Goal: Task Accomplishment & Management: Manage account settings

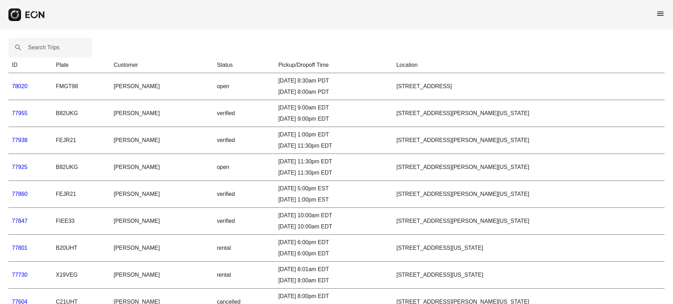
click at [14, 88] on link "78020" at bounding box center [20, 86] width 16 height 6
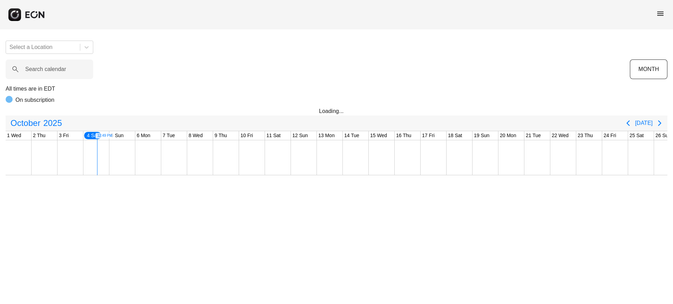
scroll to position [0, 78]
click at [45, 72] on label "Search calendar" at bounding box center [45, 69] width 41 height 8
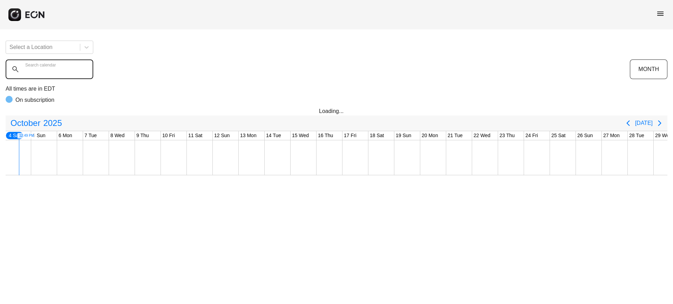
click at [45, 72] on calendar "Search calendar" at bounding box center [50, 70] width 88 height 20
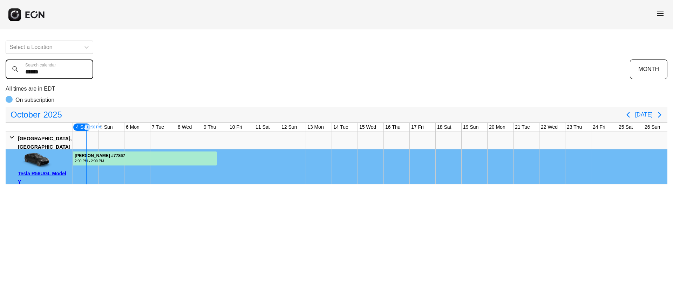
type calendar "******"
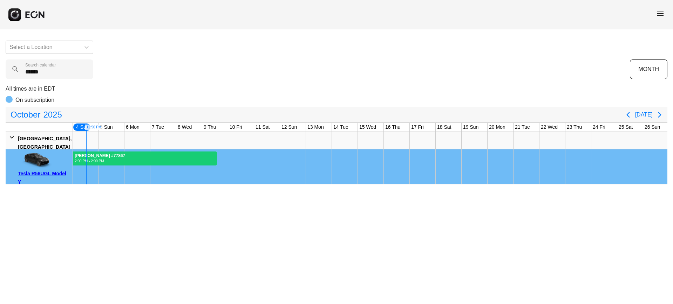
click at [199, 156] on div at bounding box center [126, 159] width 181 height 14
